Goal: Information Seeking & Learning: Learn about a topic

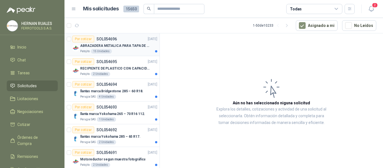
drag, startPoint x: 125, startPoint y: 47, endPoint x: 128, endPoint y: 47, distance: 3.2
click at [125, 47] on p "ABRAZADERA METALICA PARA TAPA DE TAMBOR DE PLASTICO DE 50 LT" at bounding box center [115, 45] width 70 height 5
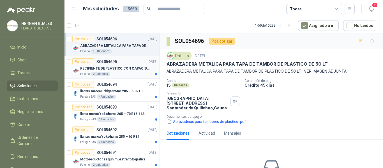
click at [125, 71] on p "RECIPIENTE DE PLASTICO CON CAPACIDAD DE 1.8 LT PARA LA EXTRACCIÓN MANUAL DE LIQ…" at bounding box center [115, 68] width 70 height 5
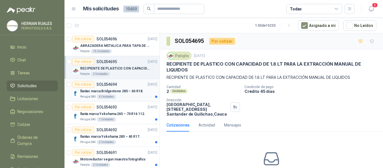
click at [135, 93] on p "llantas marca Bridgestone 285 – 60 R18." at bounding box center [111, 91] width 63 height 5
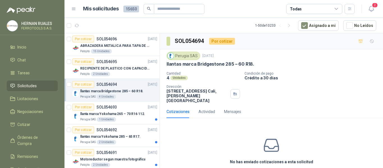
scroll to position [20, 0]
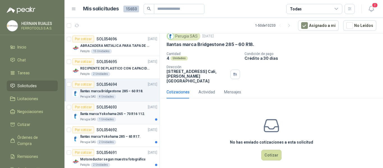
click at [129, 110] on div "llanta marca Yokohama 265 – 70 R16 112." at bounding box center [118, 113] width 77 height 7
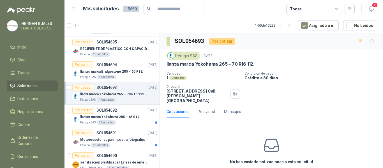
scroll to position [28, 0]
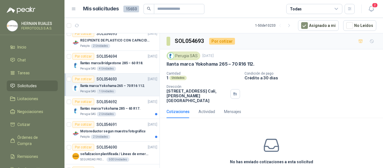
click at [129, 110] on p "llantas marca Yokohama 285 – 65 R17." at bounding box center [110, 108] width 60 height 5
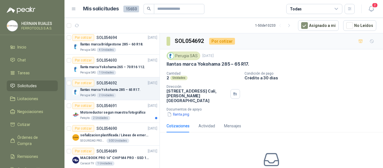
scroll to position [56, 0]
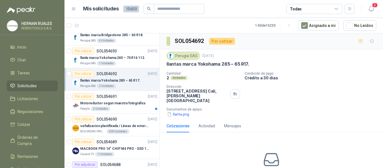
click at [139, 111] on article "Por cotizar SOL054691 03/09/25 Motoreductor segun muestra fotográfica Patojito …" at bounding box center [111, 102] width 95 height 23
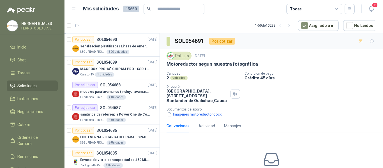
scroll to position [140, 0]
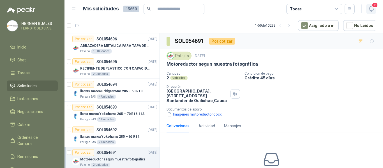
click at [372, 11] on icon "button" at bounding box center [371, 8] width 7 height 7
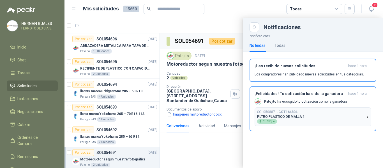
click at [311, 113] on button "SOL050887 → COT164804 FILTRO PLASTICO DE MALLA 1 $ 73.780 ,00" at bounding box center [313, 116] width 117 height 19
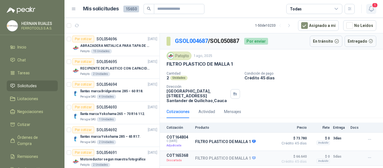
click at [373, 9] on icon "button" at bounding box center [371, 8] width 7 height 7
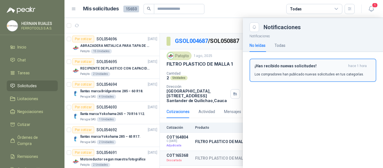
click at [308, 73] on p "Los compradores han publicado nuevas solicitudes en tus categorías." at bounding box center [309, 74] width 109 height 5
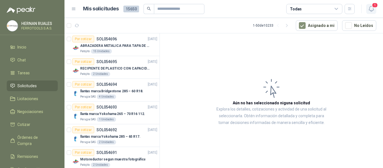
click at [376, 8] on span "1" at bounding box center [375, 5] width 6 height 5
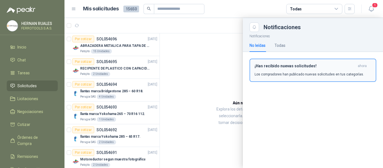
click at [296, 71] on div "¡Has recibido nuevas solicitudes! ahora Los compradores han publicado nuevas so…" at bounding box center [313, 70] width 117 height 13
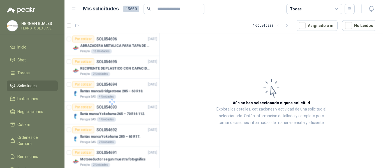
click at [28, 92] on ul "Inicio Chat Tareas Solicitudes Licitaciones Negociaciones Cotizar Órdenes de Co…" at bounding box center [32, 116] width 64 height 148
click at [28, 98] on span "Licitaciones" at bounding box center [27, 99] width 21 height 6
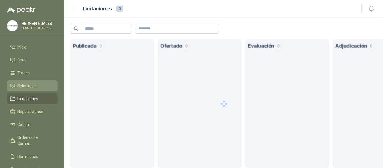
click at [29, 84] on span "Solicitudes" at bounding box center [26, 86] width 19 height 6
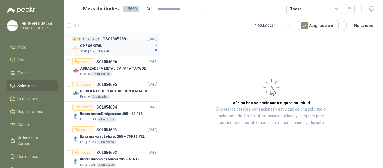
click at [117, 50] on div "Santa [PERSON_NAME]" at bounding box center [116, 51] width 73 height 4
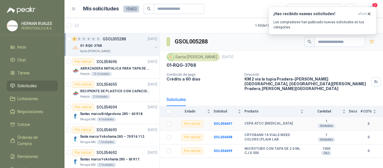
drag, startPoint x: 264, startPoint y: 122, endPoint x: 244, endPoint y: 115, distance: 21.8
click at [244, 117] on tr "Por cotizar SOL054697 CEPA ATCC ASPERGILLUS FUMIGATUS 1 Unidades 0" at bounding box center [271, 124] width 223 height 14
copy tr "CEPA ATCC ASPERGILLUS FUMIGATUS"
drag, startPoint x: 245, startPoint y: 132, endPoint x: 268, endPoint y: 137, distance: 23.7
click at [268, 137] on td "CRYOBANK-16 VIALS MXED COLORS (PLAIN LAB" at bounding box center [276, 138] width 63 height 14
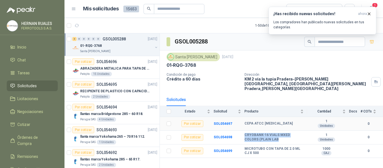
copy b "CRYOBANK-16 VIALS MXED COLORS (PLAIN LAB"
drag, startPoint x: 22, startPoint y: 97, endPoint x: 25, endPoint y: 95, distance: 3.4
click at [22, 97] on span "Licitaciones" at bounding box center [27, 99] width 21 height 6
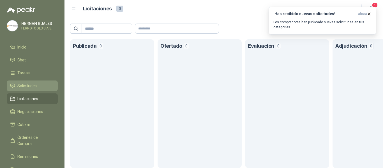
click at [29, 87] on span "Solicitudes" at bounding box center [26, 86] width 19 height 6
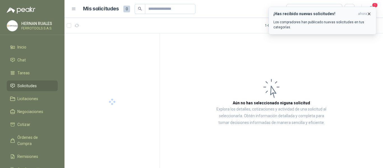
click at [355, 19] on div "¡Has recibido nuevas solicitudes! ahora Los compradores han publicado nuevas so…" at bounding box center [322, 20] width 98 height 18
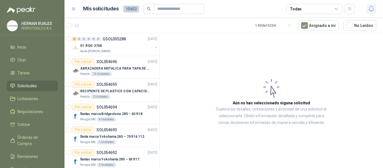
click at [375, 8] on icon "button" at bounding box center [371, 8] width 7 height 7
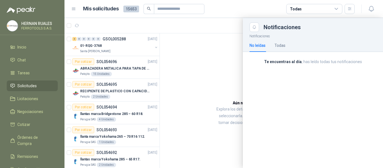
click at [123, 45] on div at bounding box center [223, 93] width 319 height 150
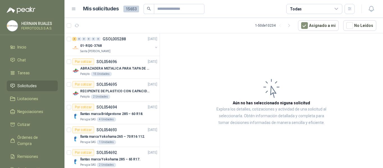
click at [123, 45] on div "01-RQG-3768" at bounding box center [116, 45] width 73 height 7
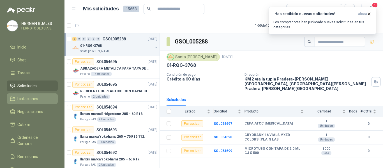
click at [36, 96] on span "Licitaciones" at bounding box center [27, 99] width 21 height 6
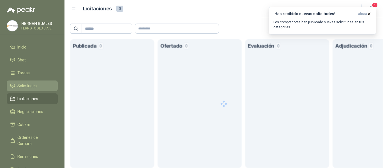
click at [36, 86] on span "Solicitudes" at bounding box center [26, 86] width 19 height 6
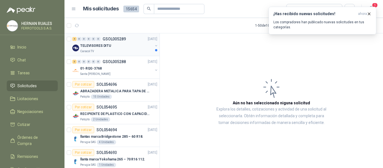
click at [93, 54] on div "4 0 0 0 0 0 GSOL005289 03/09/25 TELEVISORES DITU Caracol TV" at bounding box center [111, 44] width 95 height 23
click at [122, 45] on div "TELEVISORES DITU" at bounding box center [116, 45] width 73 height 7
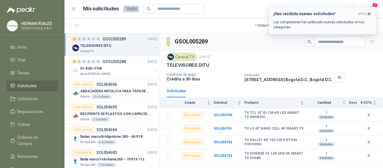
click at [328, 24] on p "Los compradores han publicado nuevas solicitudes en tus categorías." at bounding box center [322, 25] width 98 height 10
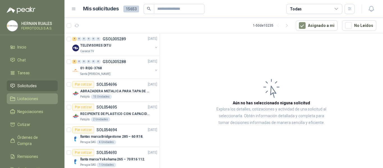
click at [34, 102] on span "Licitaciones" at bounding box center [27, 99] width 21 height 6
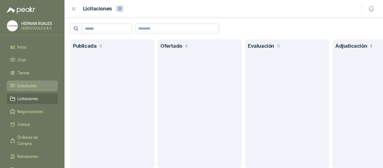
click at [37, 85] on li "Solicitudes" at bounding box center [32, 86] width 44 height 6
